Goal: Task Accomplishment & Management: Manage account settings

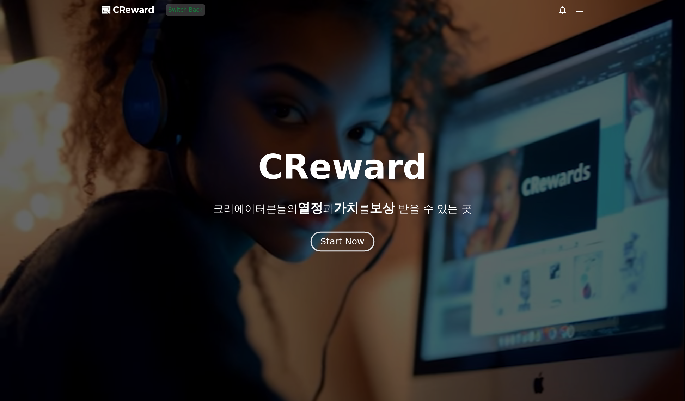
click at [343, 240] on div "Start Now" at bounding box center [343, 242] width 44 height 12
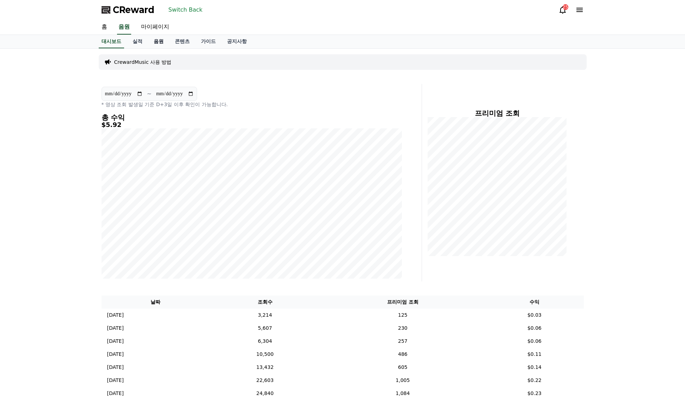
click at [162, 44] on link "음원" at bounding box center [158, 41] width 21 height 13
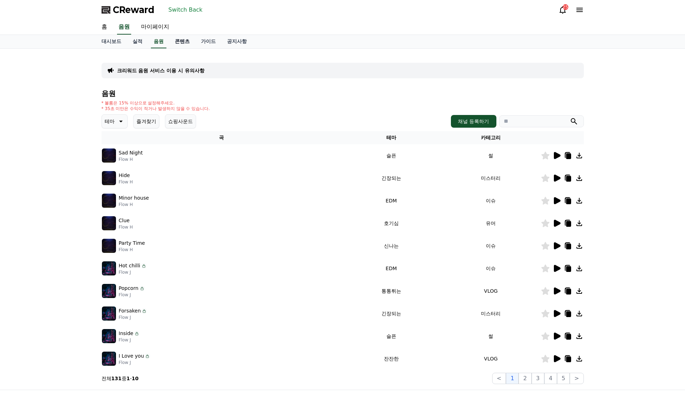
click at [189, 43] on link "콘텐츠" at bounding box center [182, 41] width 26 height 13
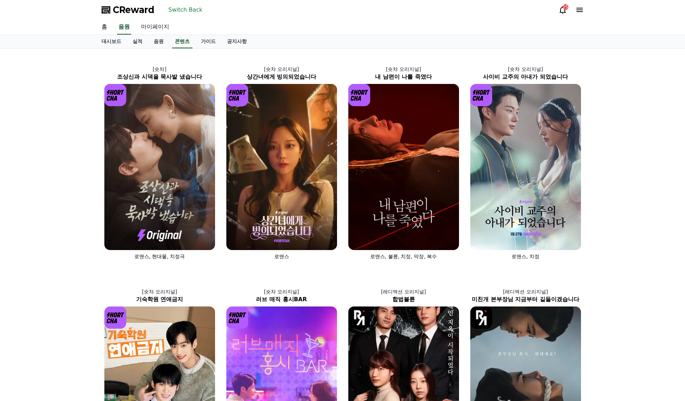
click at [159, 29] on link "마이페이지" at bounding box center [154, 27] width 39 height 15
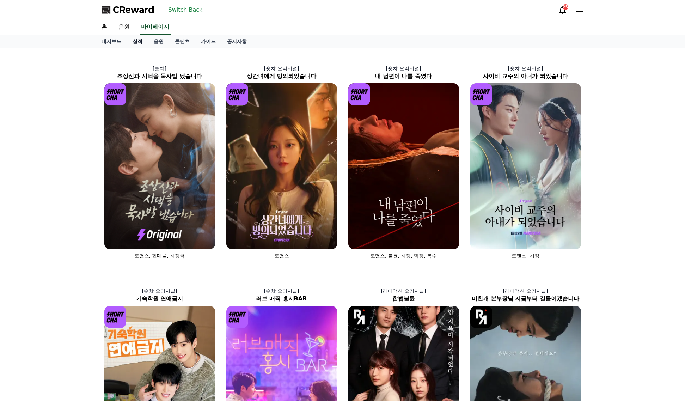
select select "**********"
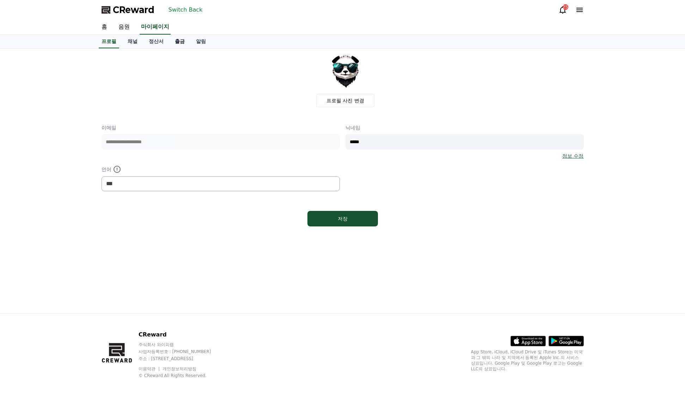
click at [174, 42] on link "출금" at bounding box center [179, 41] width 21 height 13
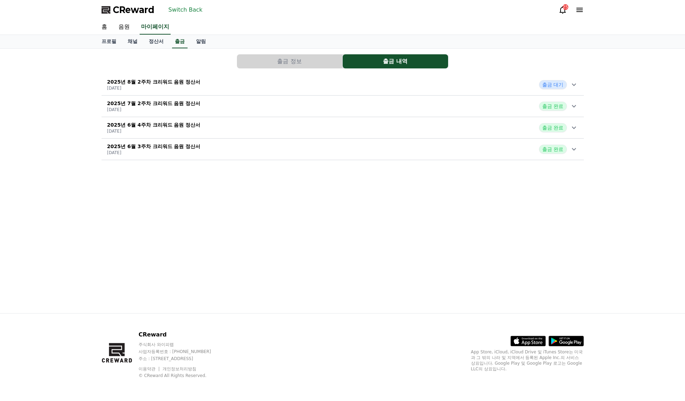
click at [427, 87] on div "2025년 8월 2주차 크리워드 음원 정산서 [DATE] 출금 대기" at bounding box center [343, 84] width 482 height 18
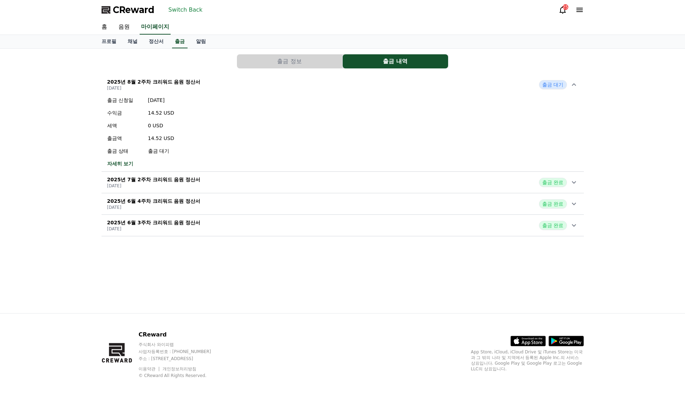
drag, startPoint x: 388, startPoint y: 283, endPoint x: 424, endPoint y: 231, distance: 63.8
click at [388, 283] on div "출금 정보 출금 내역 2025년 8월 2주차 크리워드 음원 정산서 [DATE] 출금 대기 출금 신청일 [DATE] 수익금 14.52 USD 세…" at bounding box center [343, 181] width 494 height 264
click at [521, 86] on div "2025년 8월 2주차 크리워드 음원 정산서 [DATE] 출금 대기" at bounding box center [343, 84] width 482 height 18
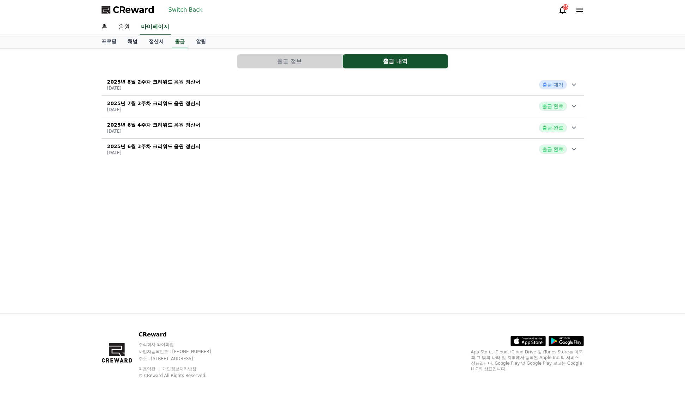
click at [134, 41] on link "채널" at bounding box center [132, 41] width 21 height 13
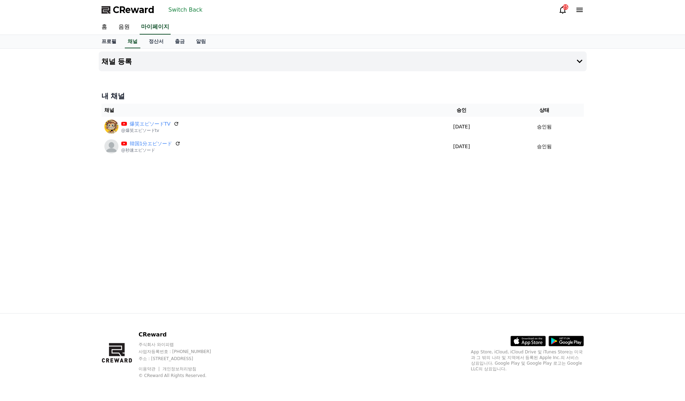
click at [109, 39] on link "프로필" at bounding box center [109, 41] width 26 height 13
select select "**********"
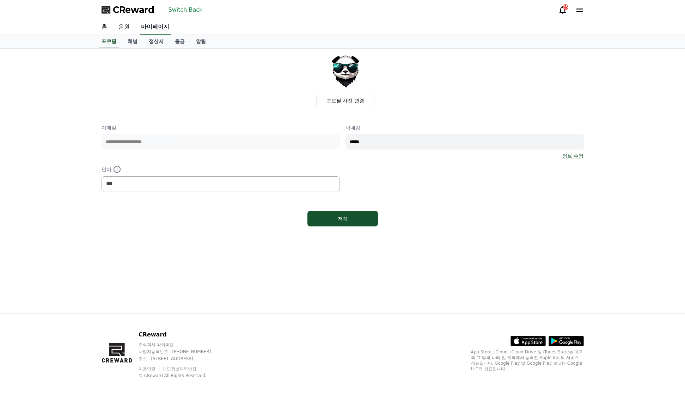
click at [146, 24] on link "마이페이지" at bounding box center [155, 27] width 31 height 15
click at [113, 28] on link "음원" at bounding box center [124, 27] width 23 height 15
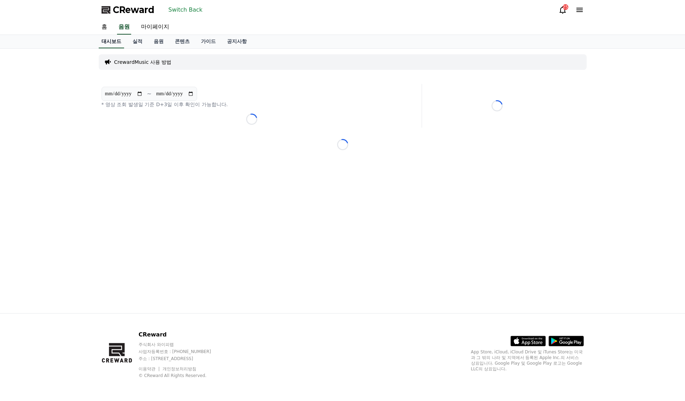
click at [110, 28] on link "홈" at bounding box center [104, 27] width 17 height 15
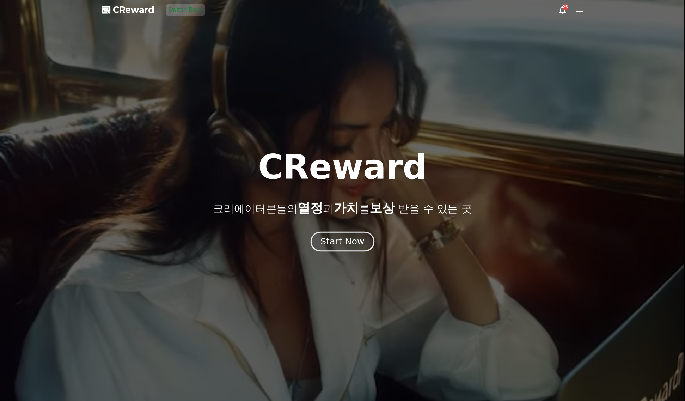
click at [362, 244] on button "Start Now" at bounding box center [343, 241] width 64 height 20
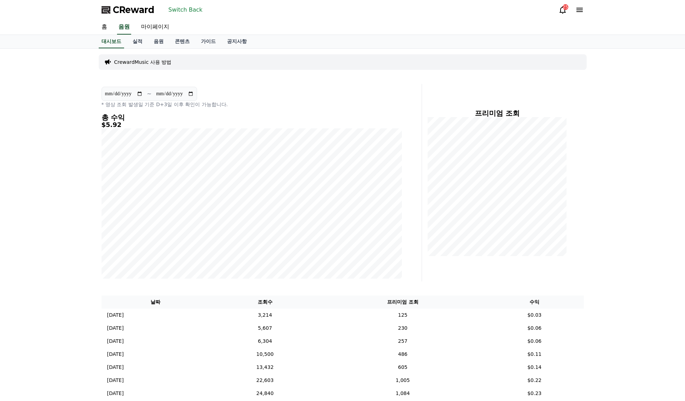
click at [190, 14] on button "Switch Back" at bounding box center [186, 9] width 40 height 11
